Goal: Task Accomplishment & Management: Use online tool/utility

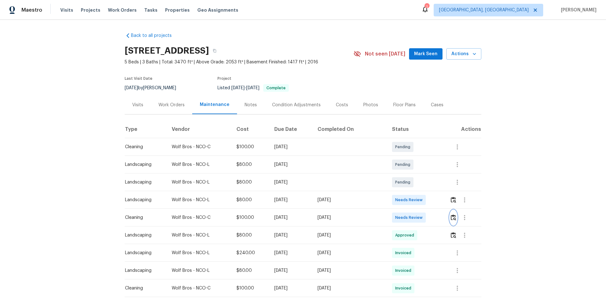
click at [451, 218] on img "button" at bounding box center [453, 218] width 5 height 6
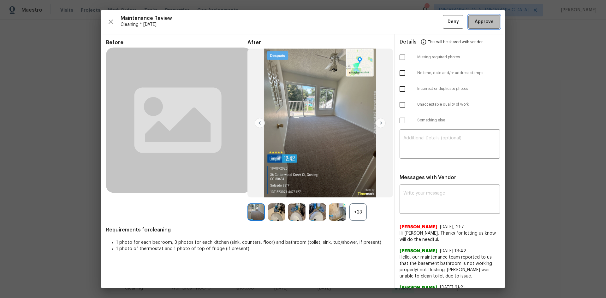
click at [480, 24] on span "Approve" at bounding box center [484, 22] width 19 height 8
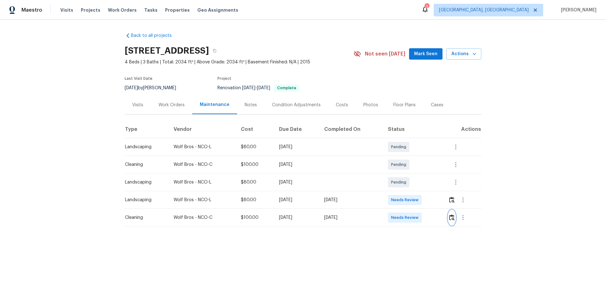
click at [431, 200] on img "button" at bounding box center [451, 218] width 5 height 6
click at [431, 200] on button "button" at bounding box center [451, 217] width 7 height 15
click at [431, 200] on img "button" at bounding box center [451, 218] width 5 height 6
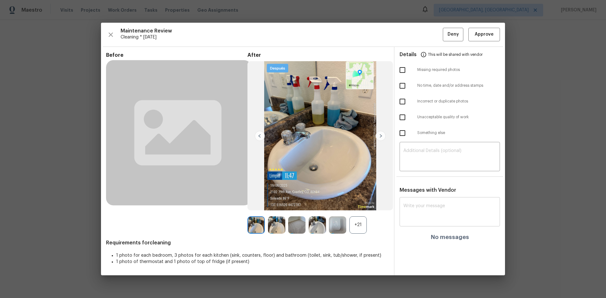
click at [423, 200] on textarea at bounding box center [450, 213] width 93 height 18
paste textarea "Maintenance Audit Team: Hello! Unfortunately, this Cleaning visit completed on …"
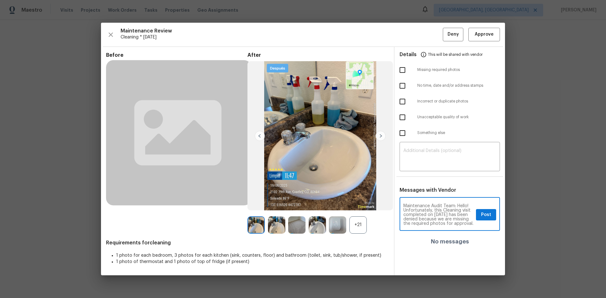
scroll to position [84, 0]
type textarea "Maintenance Audit Team: Hello! Unfortunately, this Cleaning visit completed on …"
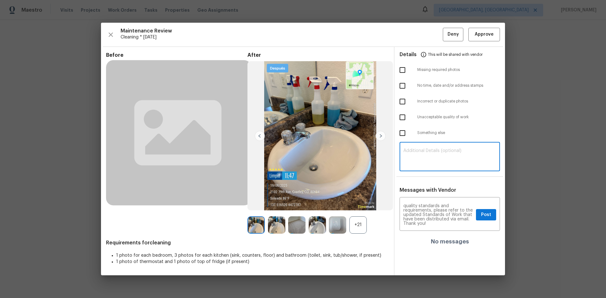
click at [431, 156] on textarea at bounding box center [450, 158] width 93 height 18
paste textarea "Maintenance Audit Team: Hello! Unfortunately, this Cleaning visit completed on …"
type textarea "Maintenance Audit Team: Hello! Unfortunately, this Cleaning visit completed on …"
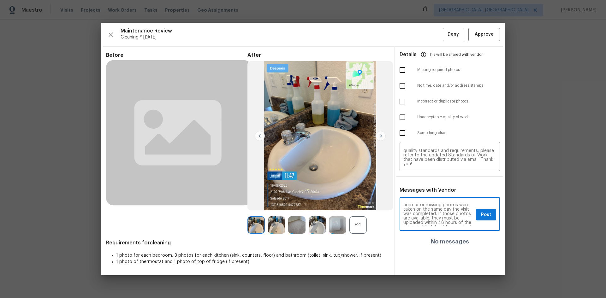
scroll to position [38, 0]
click at [431, 200] on span "Post" at bounding box center [486, 215] width 10 height 8
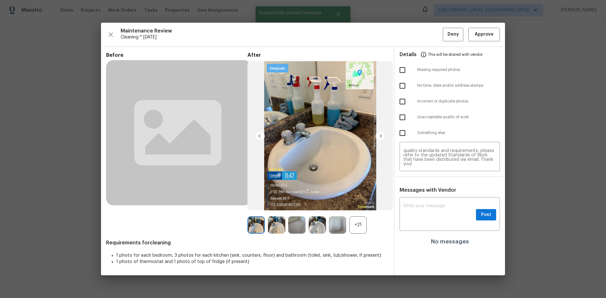
scroll to position [0, 0]
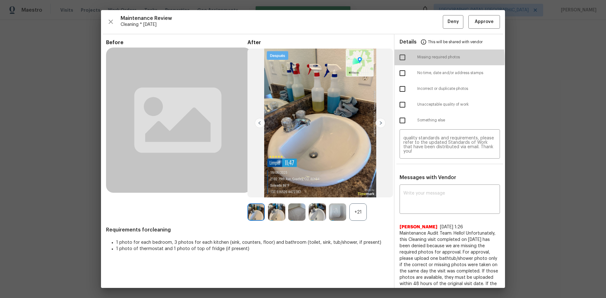
click at [400, 59] on input "checkbox" at bounding box center [402, 57] width 13 height 13
checkbox input "true"
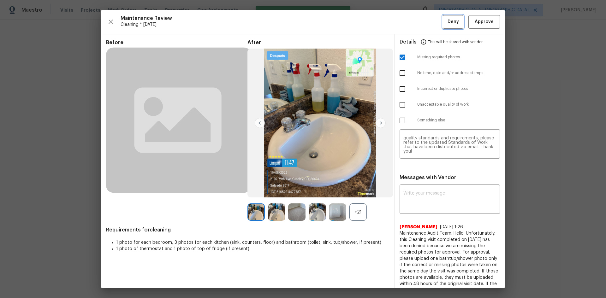
click at [431, 23] on span "Deny" at bounding box center [453, 22] width 11 height 8
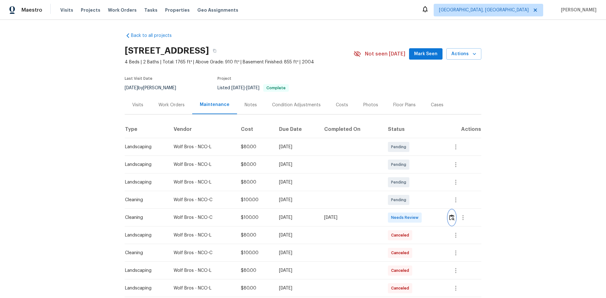
click at [431, 200] on button "button" at bounding box center [451, 217] width 7 height 15
click at [431, 200] on img "button" at bounding box center [451, 218] width 5 height 6
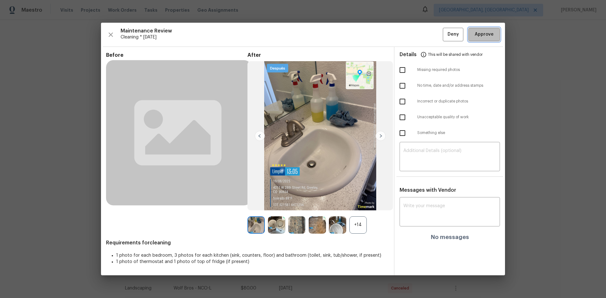
click at [431, 36] on span "Approve" at bounding box center [484, 35] width 21 height 8
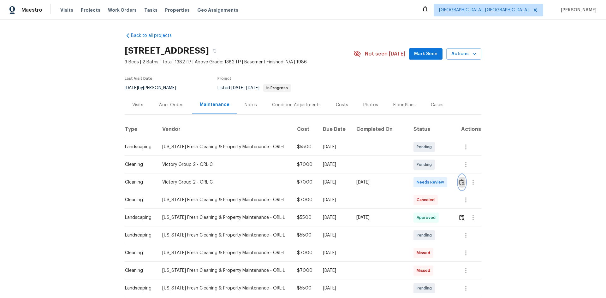
click at [431, 184] on img "button" at bounding box center [461, 182] width 5 height 6
